Goal: Task Accomplishment & Management: Manage account settings

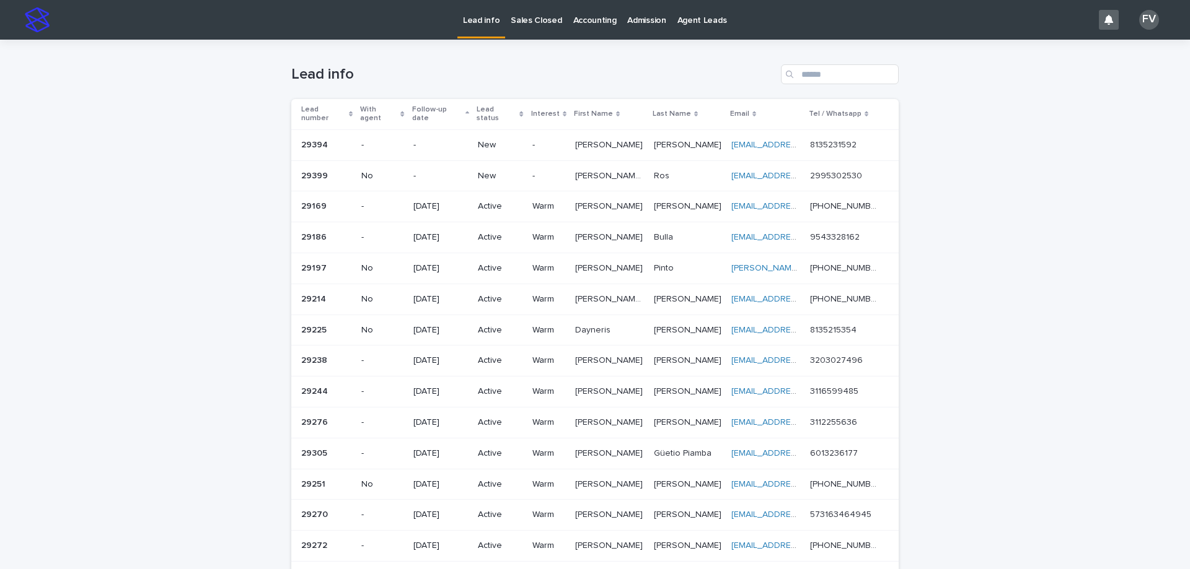
click at [591, 169] on p "[PERSON_NAME] [PERSON_NAME]" at bounding box center [610, 175] width 71 height 13
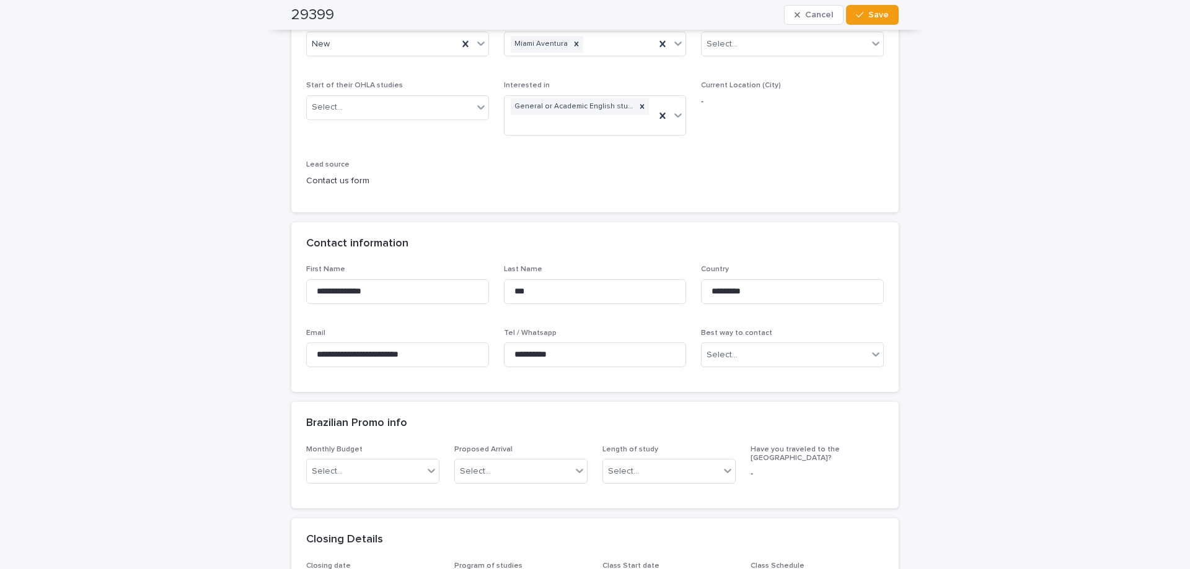
scroll to position [248, 0]
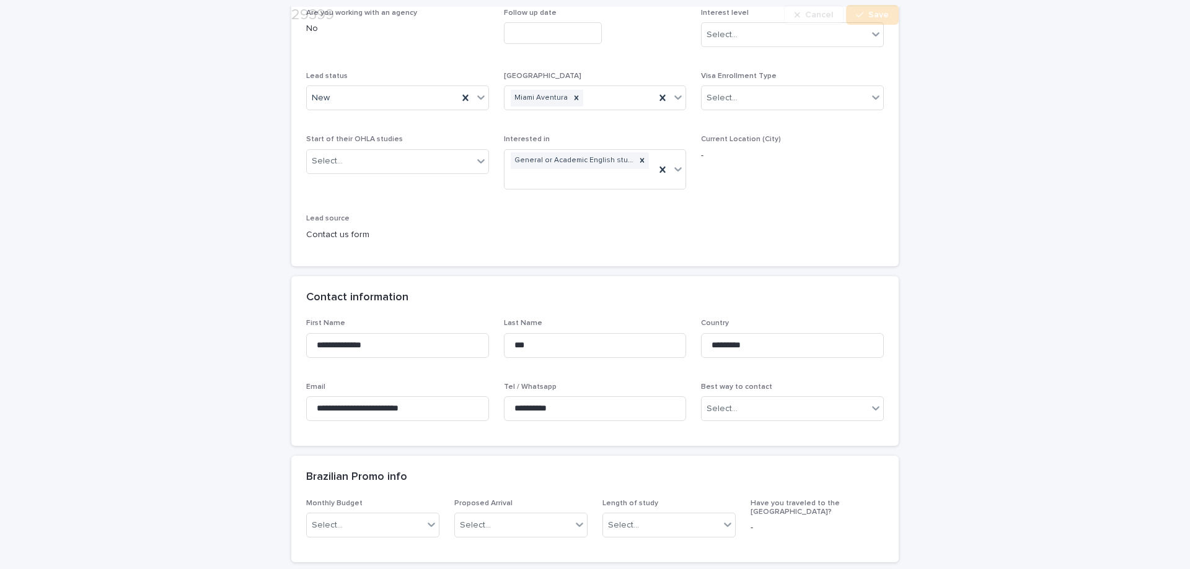
scroll to position [186, 0]
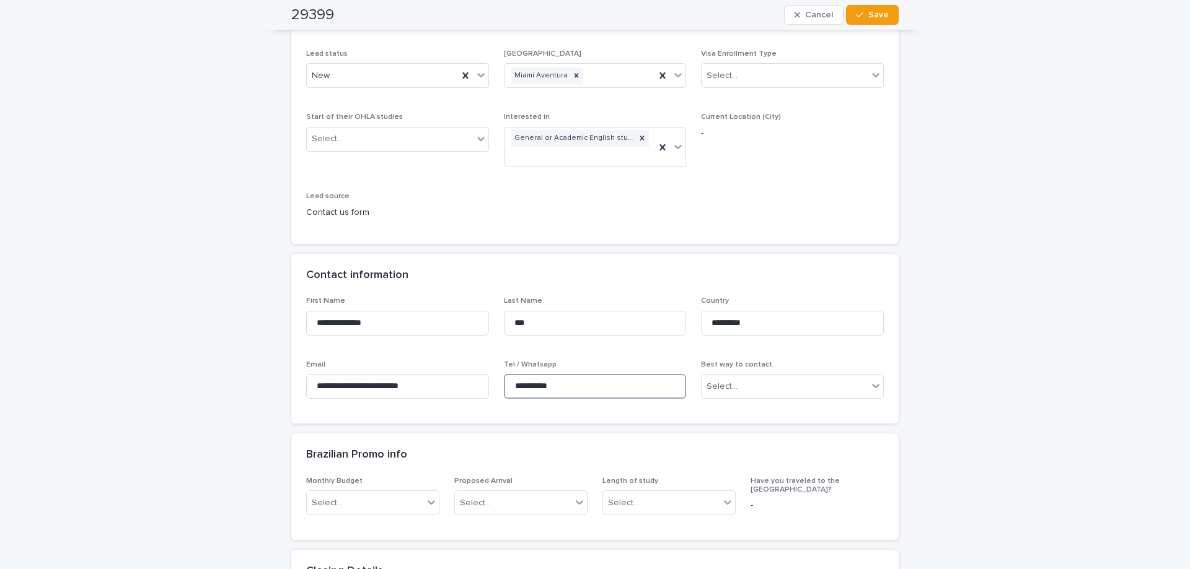
drag, startPoint x: 576, startPoint y: 393, endPoint x: 495, endPoint y: 390, distance: 81.2
click at [495, 390] on div "**********" at bounding box center [595, 353] width 578 height 112
click at [363, 80] on div "New" at bounding box center [382, 76] width 151 height 20
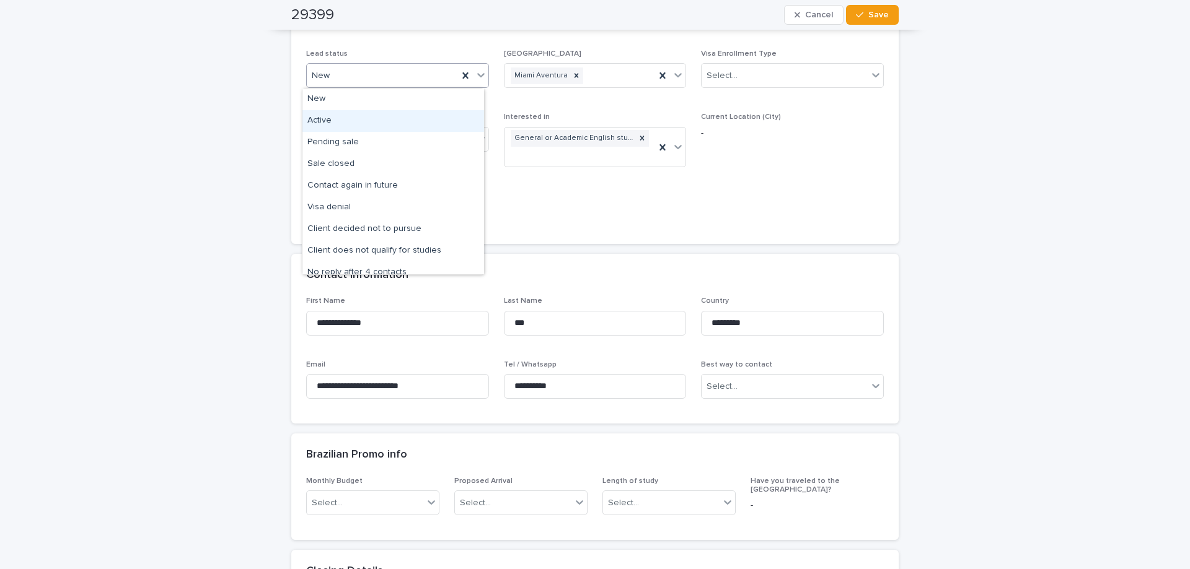
click at [366, 125] on div "Active" at bounding box center [393, 121] width 182 height 22
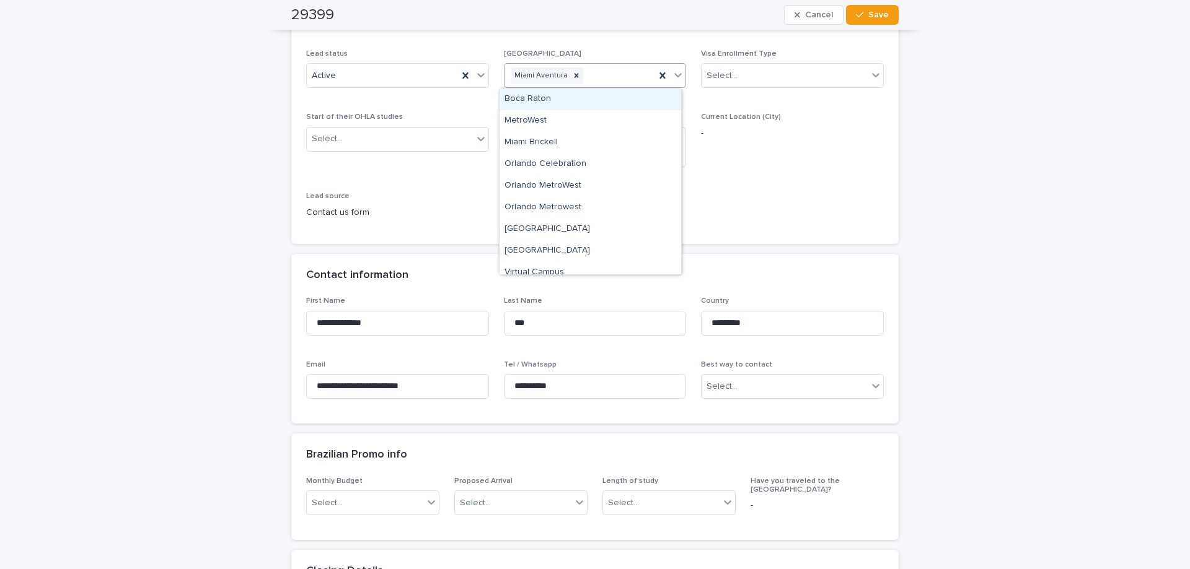
click at [672, 73] on icon at bounding box center [678, 75] width 12 height 12
click at [735, 203] on div "Are you working with an agency No Follow up date Interest level Select... Lead …" at bounding box center [595, 107] width 578 height 243
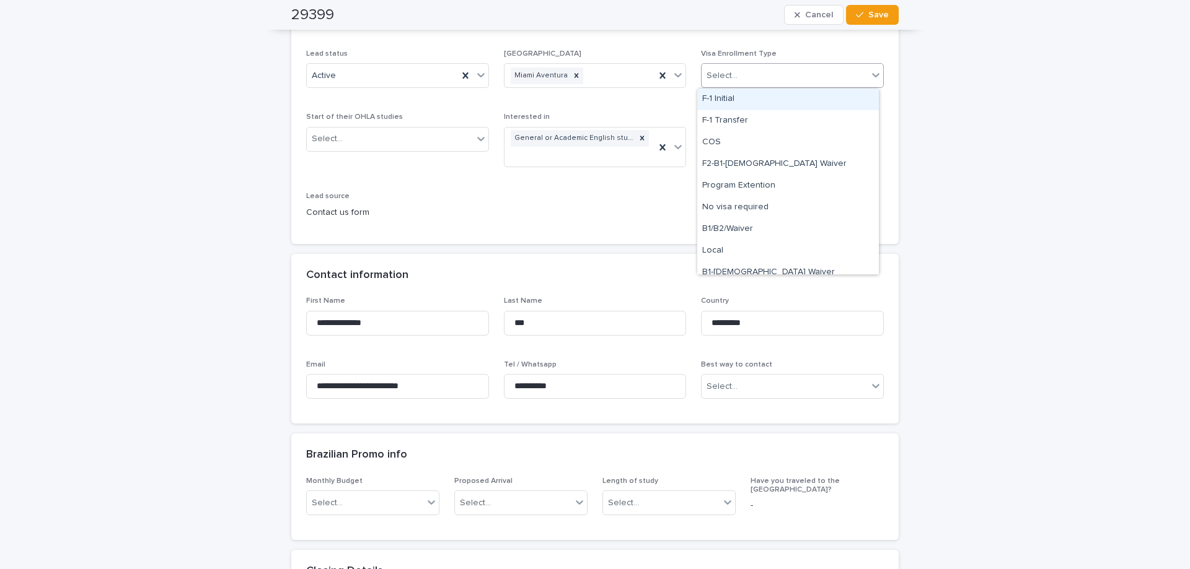
click at [758, 81] on div "Select..." at bounding box center [784, 76] width 166 height 20
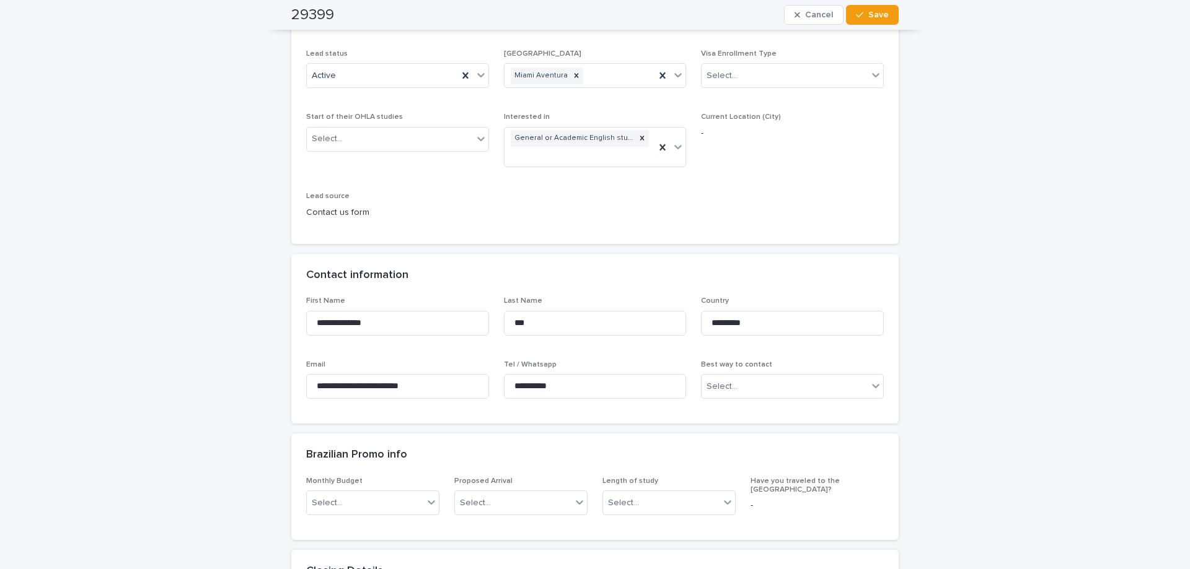
drag, startPoint x: 627, startPoint y: 219, endPoint x: 536, endPoint y: 177, distance: 100.4
click at [625, 218] on div "Are you working with an agency No Follow up date Interest level Select... Lead …" at bounding box center [595, 107] width 578 height 243
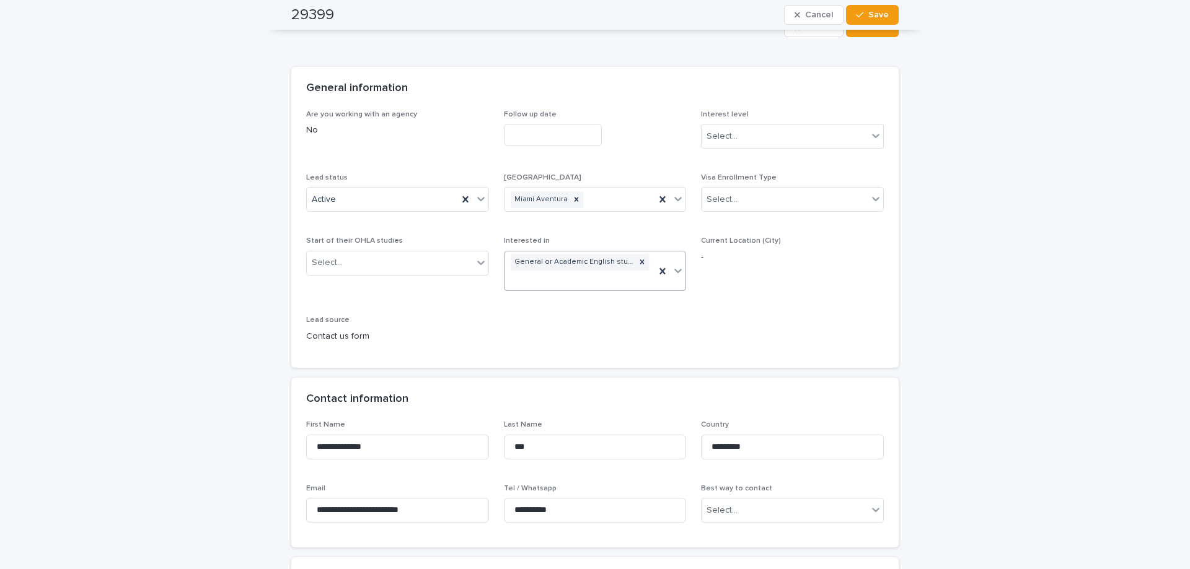
scroll to position [0, 0]
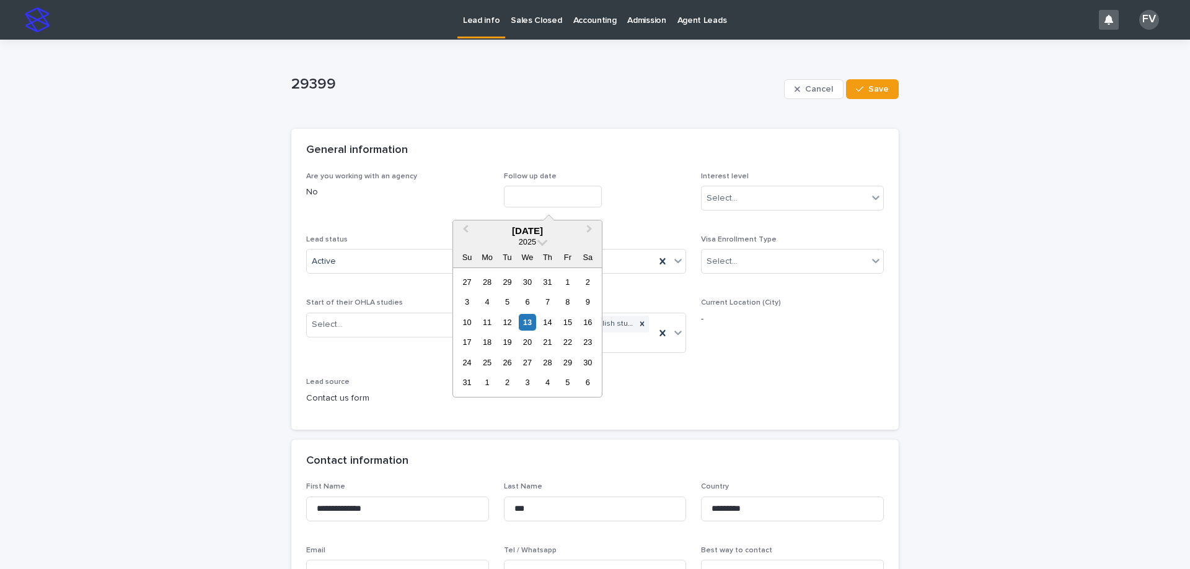
click at [537, 186] on input "text" at bounding box center [553, 197] width 98 height 22
click at [530, 343] on div "20" at bounding box center [527, 342] width 17 height 17
type input "**********"
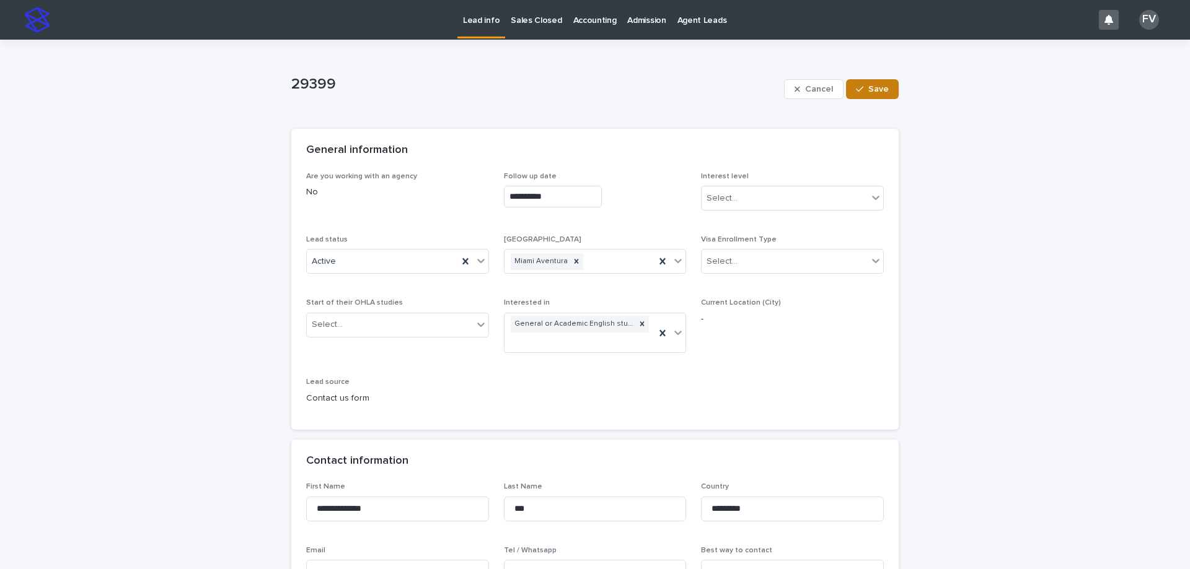
click at [868, 89] on span "Save" at bounding box center [878, 89] width 20 height 9
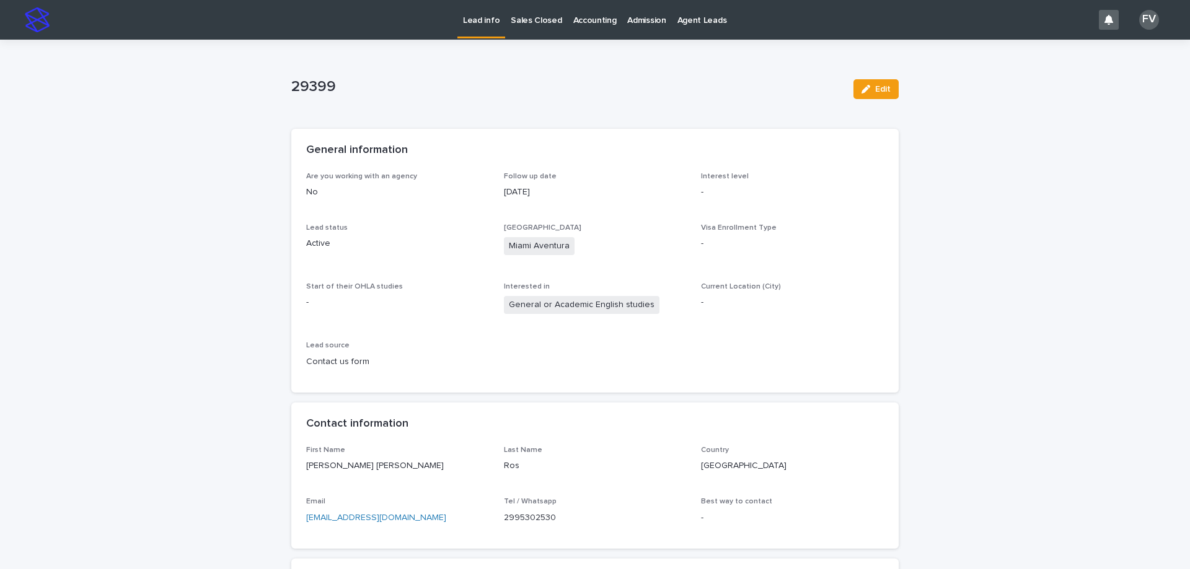
click at [524, 26] on link "Sales Closed" at bounding box center [536, 19] width 62 height 38
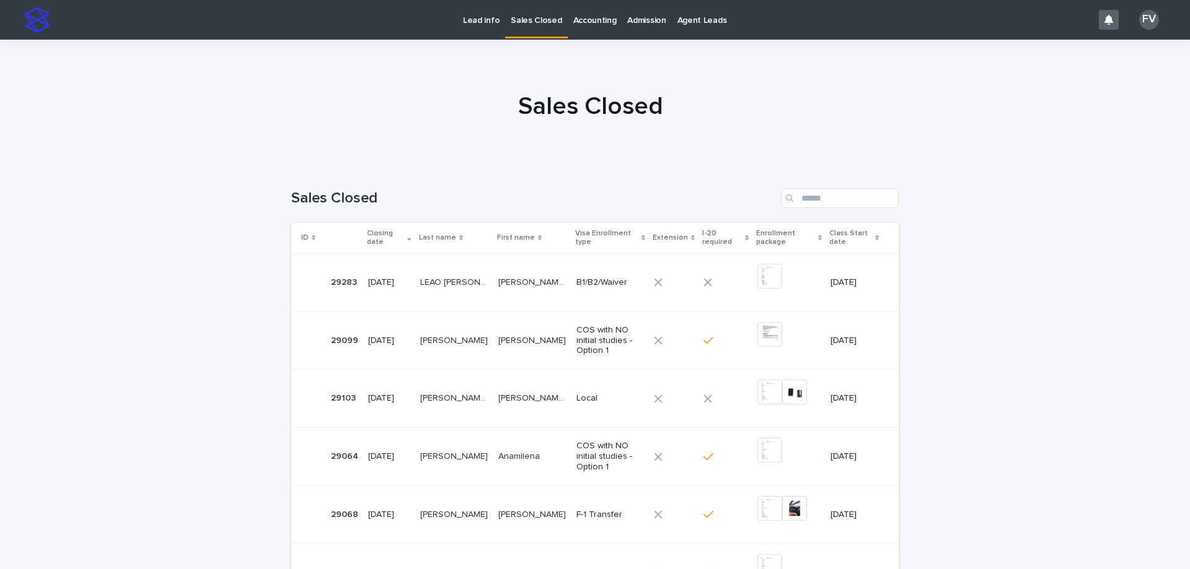
click at [817, 187] on div "Sales Closed" at bounding box center [594, 193] width 607 height 59
click at [825, 197] on input "Search" at bounding box center [840, 198] width 118 height 20
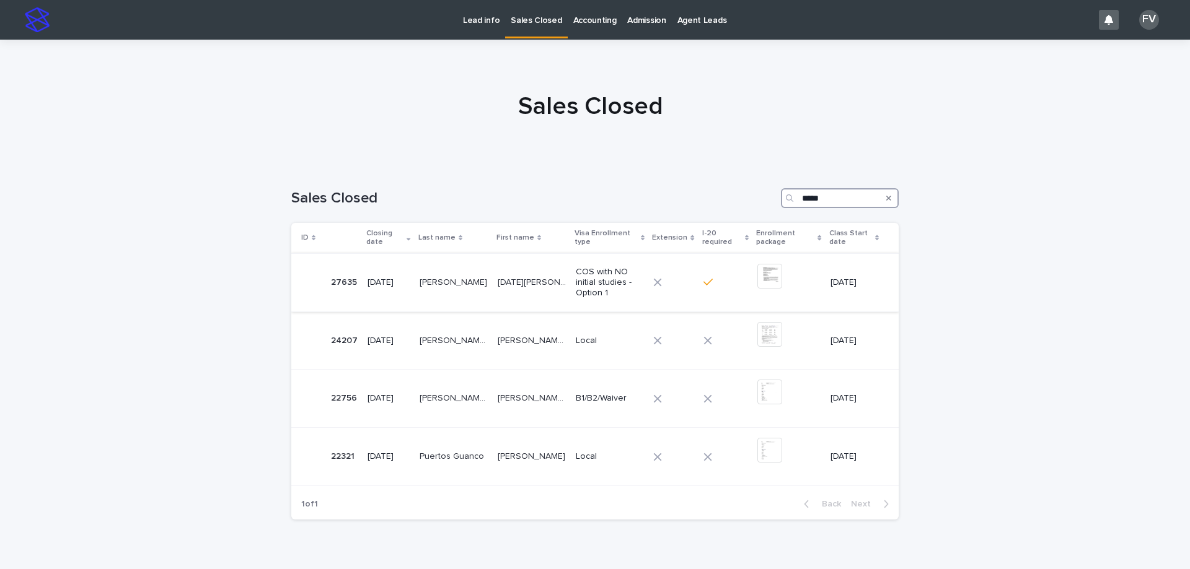
type input "*****"
click at [508, 293] on td "Lucia Ariana Lucia Ariana" at bounding box center [532, 282] width 78 height 58
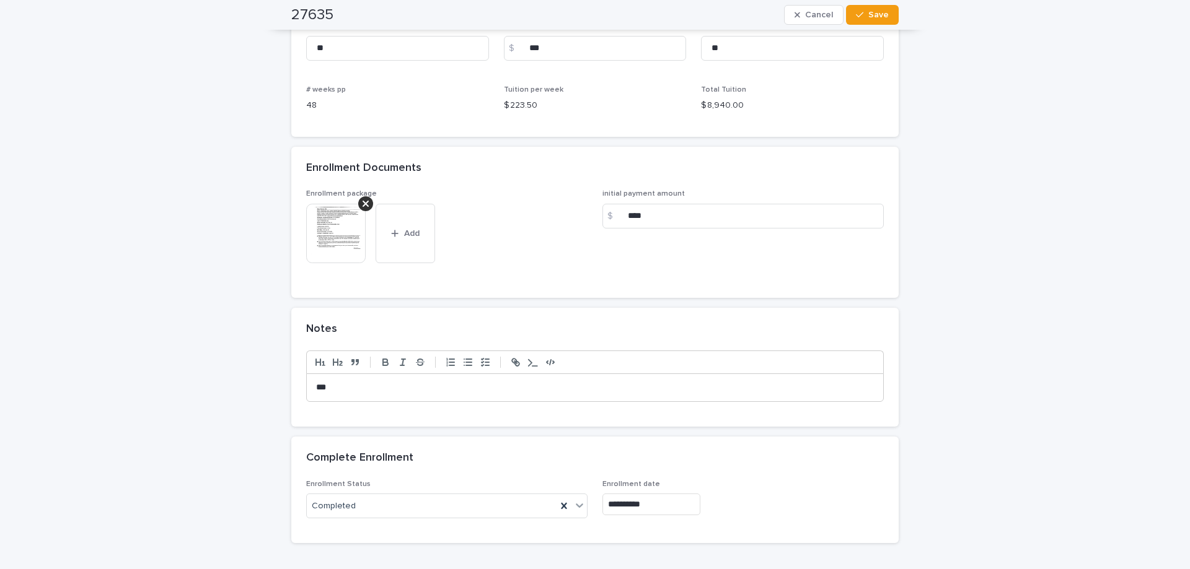
scroll to position [1053, 0]
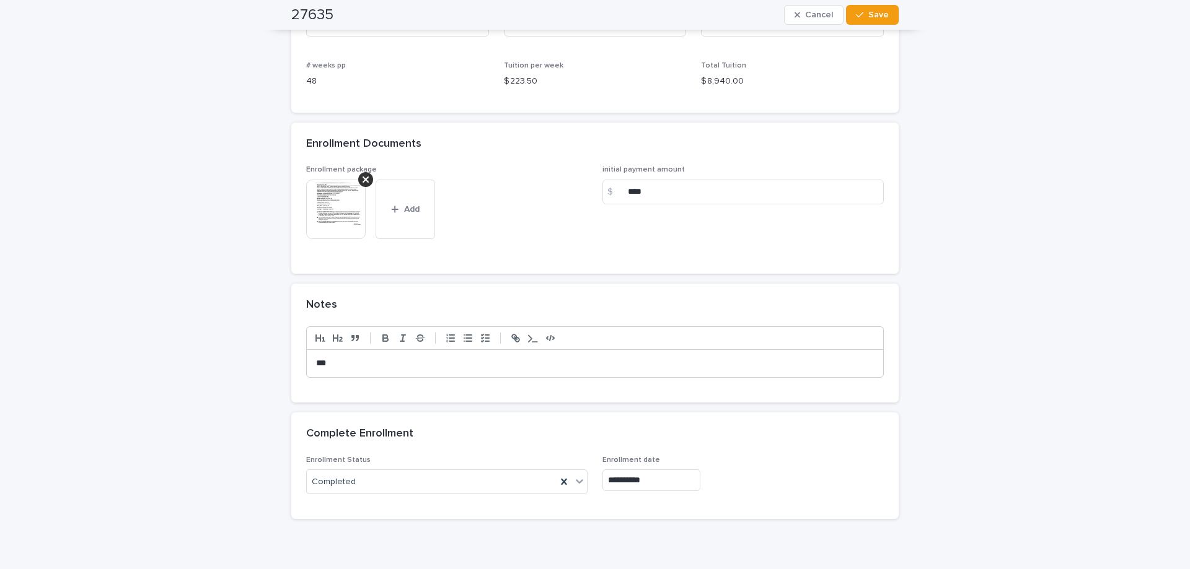
click at [338, 225] on img at bounding box center [335, 209] width 59 height 59
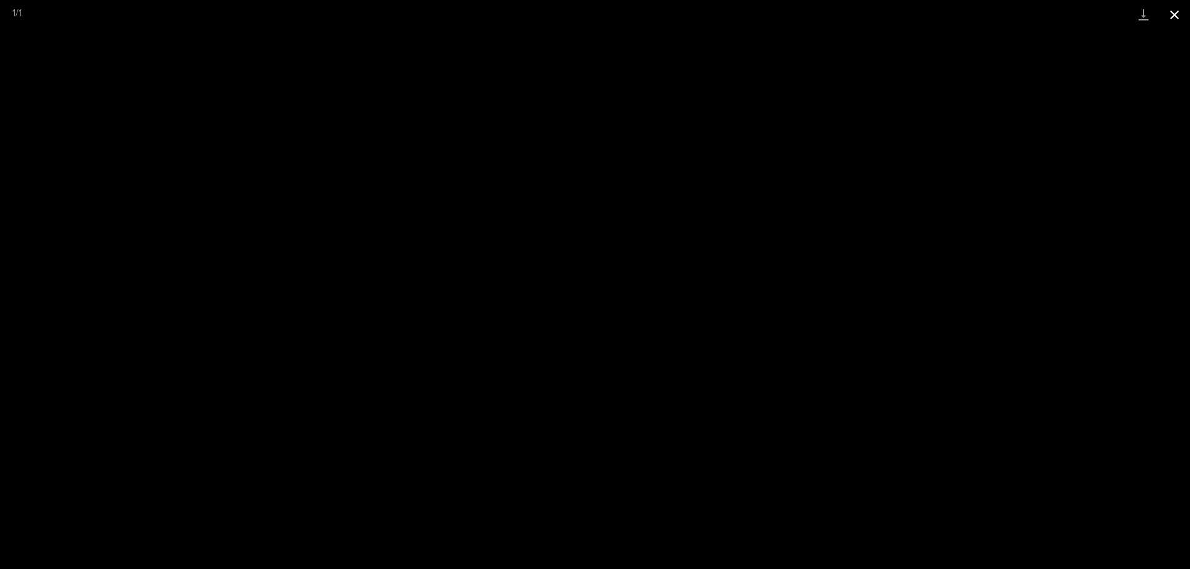
click at [1177, 15] on button "Close gallery" at bounding box center [1174, 14] width 31 height 29
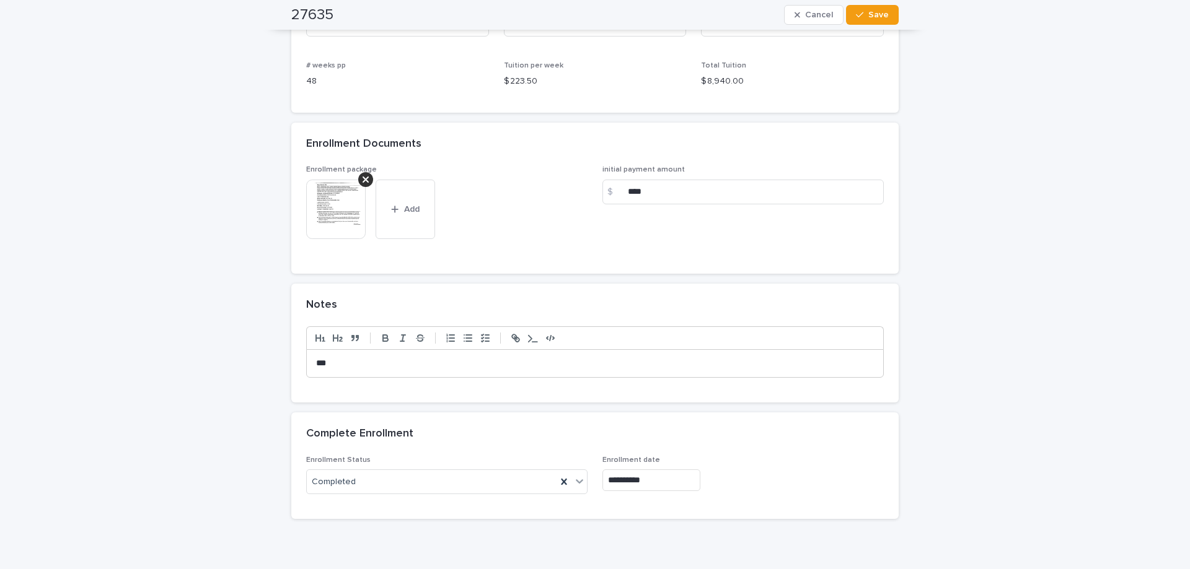
scroll to position [0, 0]
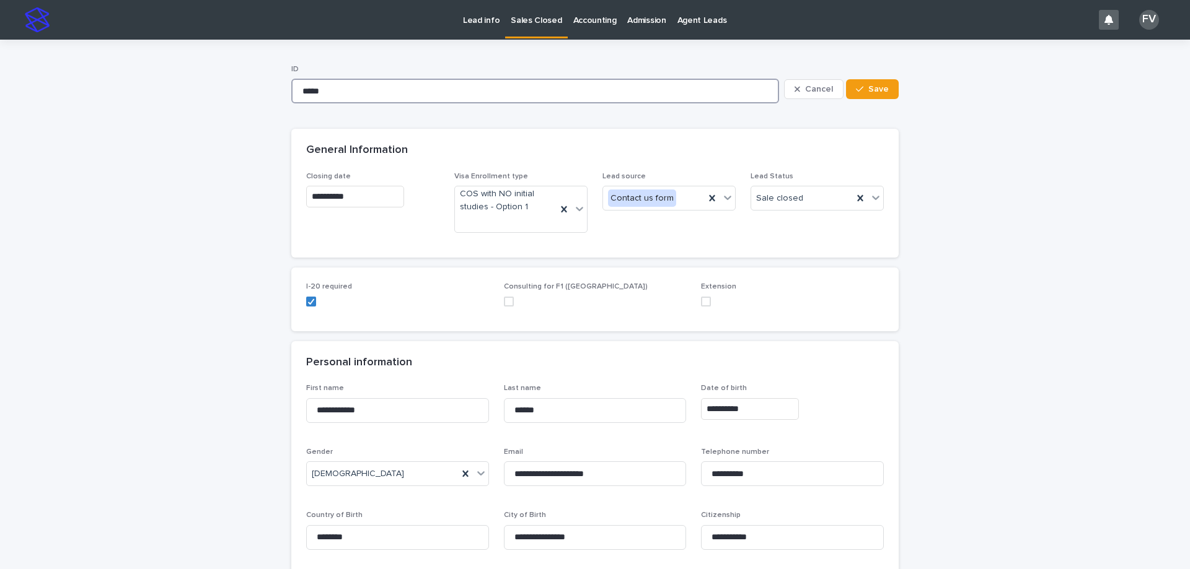
drag, startPoint x: 333, startPoint y: 89, endPoint x: 262, endPoint y: 92, distance: 71.3
click at [520, 22] on p "Sales Closed" at bounding box center [536, 13] width 51 height 26
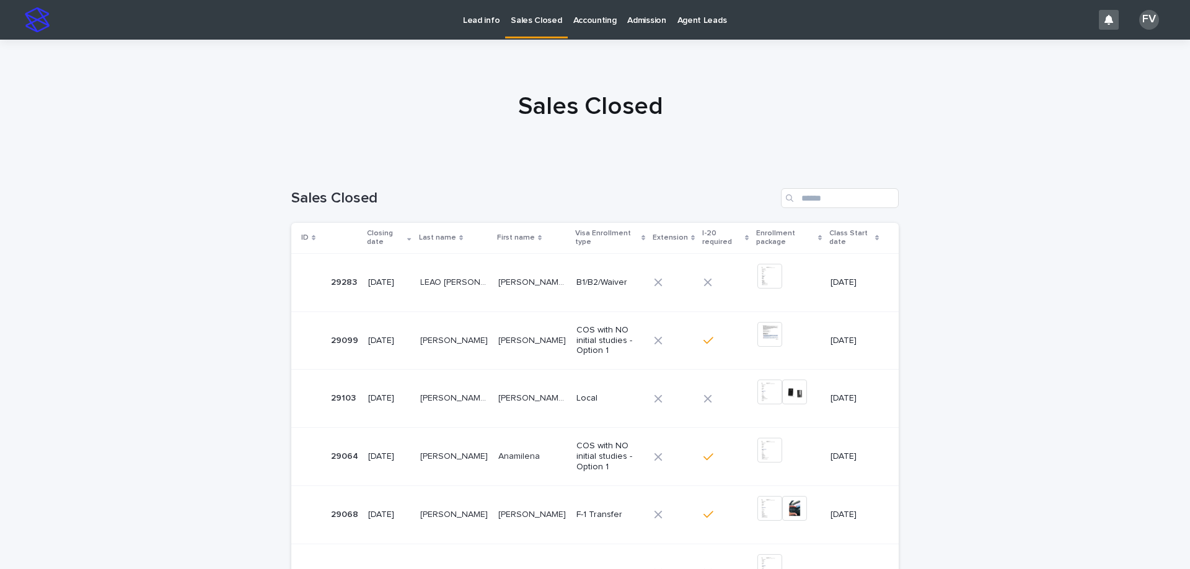
click at [486, 24] on p "Lead info" at bounding box center [481, 13] width 37 height 26
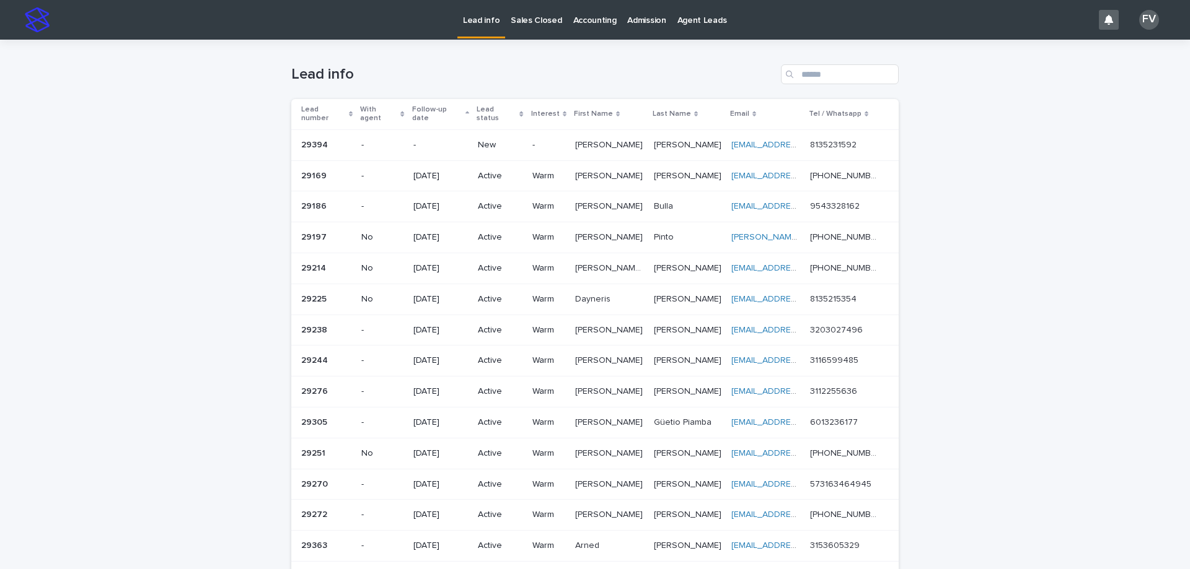
click at [491, 141] on p "New" at bounding box center [500, 145] width 44 height 11
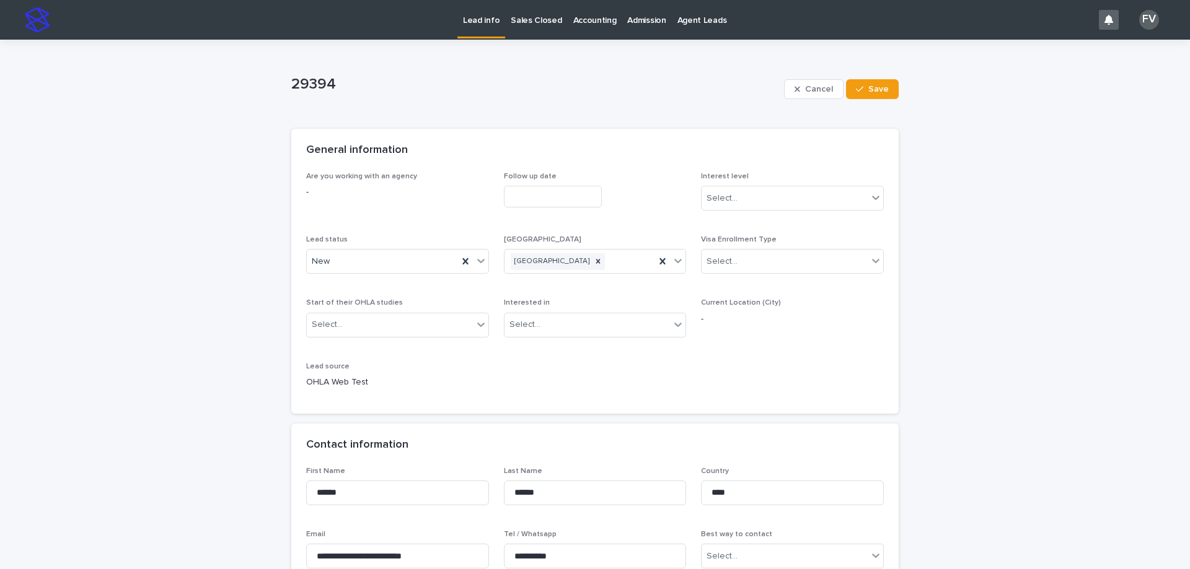
scroll to position [62, 0]
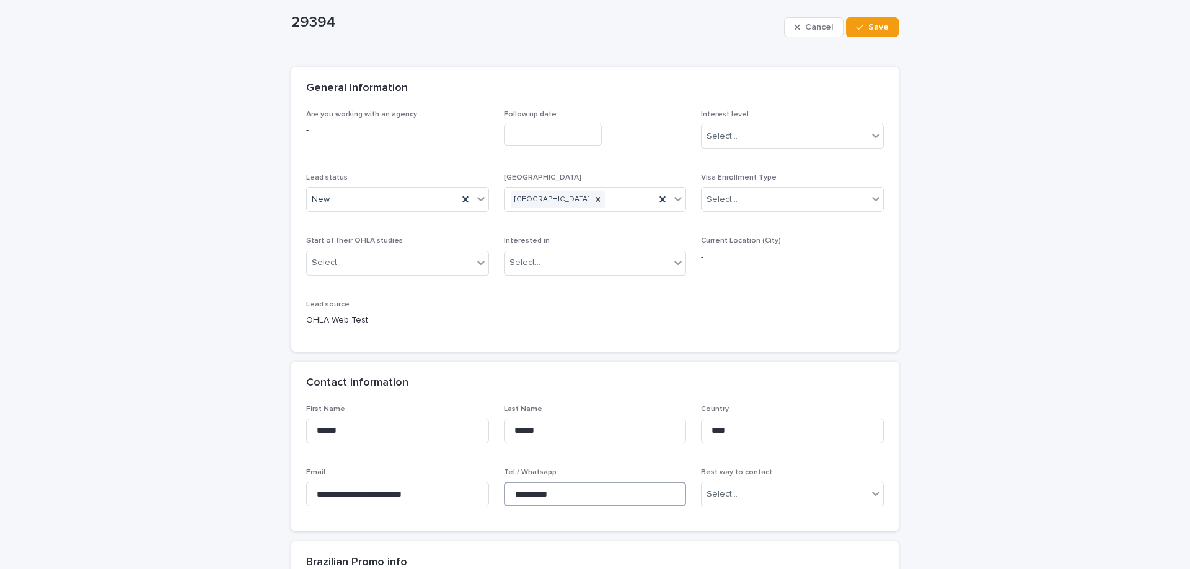
drag, startPoint x: 563, startPoint y: 492, endPoint x: 506, endPoint y: 492, distance: 57.0
click at [506, 492] on input "**********" at bounding box center [595, 494] width 183 height 25
